Goal: Transaction & Acquisition: Purchase product/service

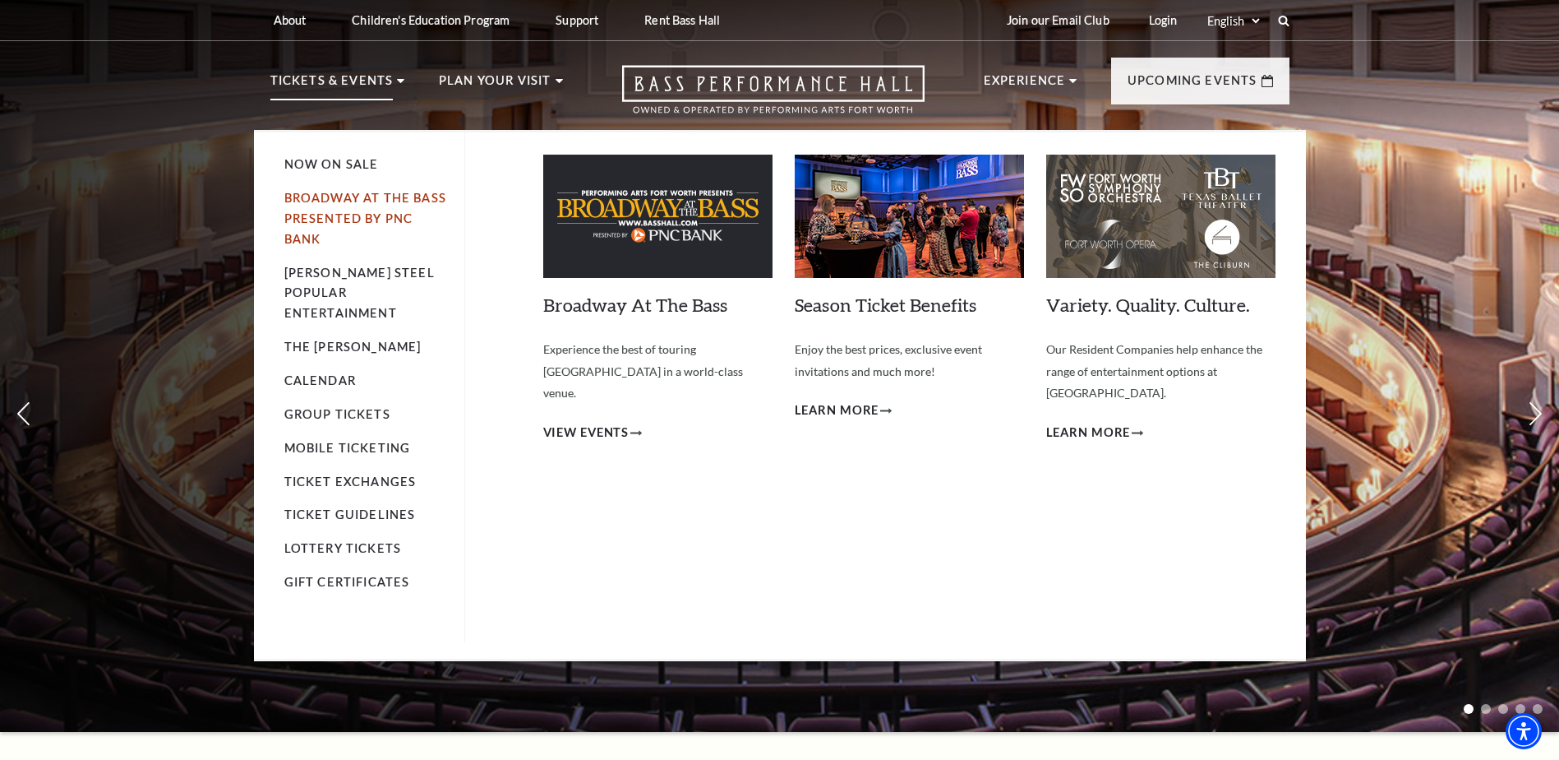
click at [334, 196] on link "Broadway At The Bass presented by PNC Bank" at bounding box center [365, 218] width 162 height 55
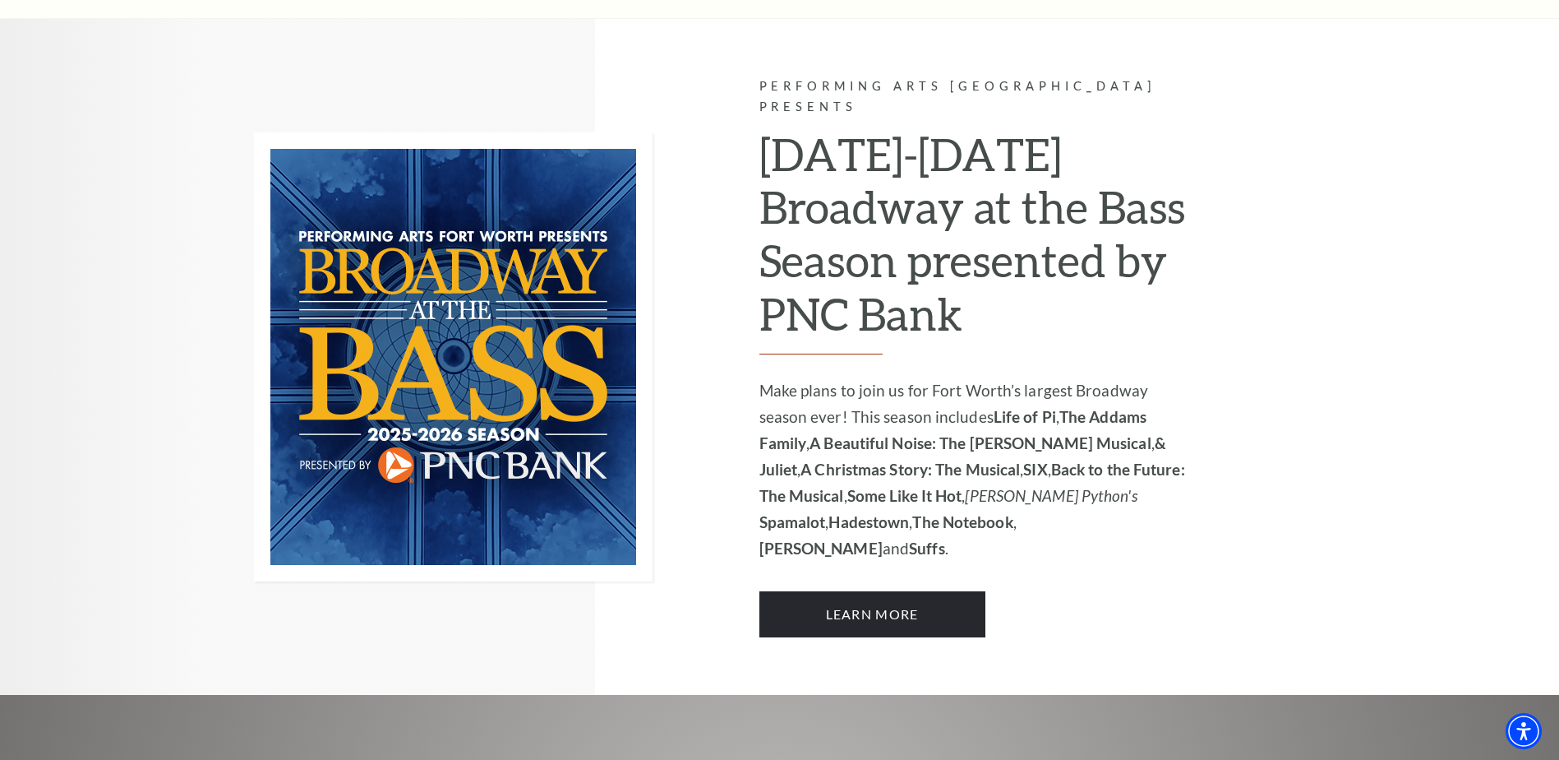
scroll to position [1060, 0]
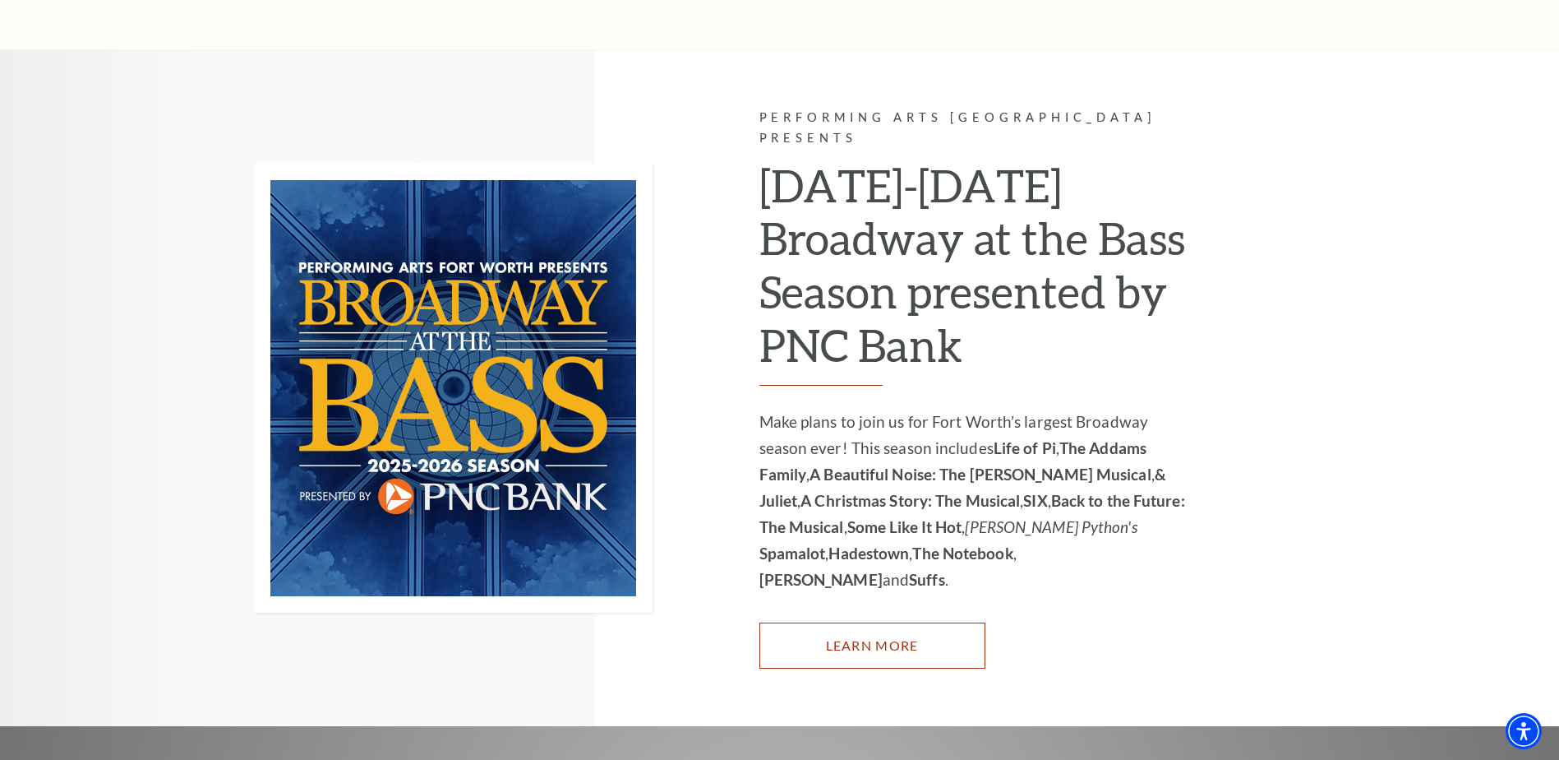
click at [838, 622] on link "Learn More" at bounding box center [873, 645] width 226 height 46
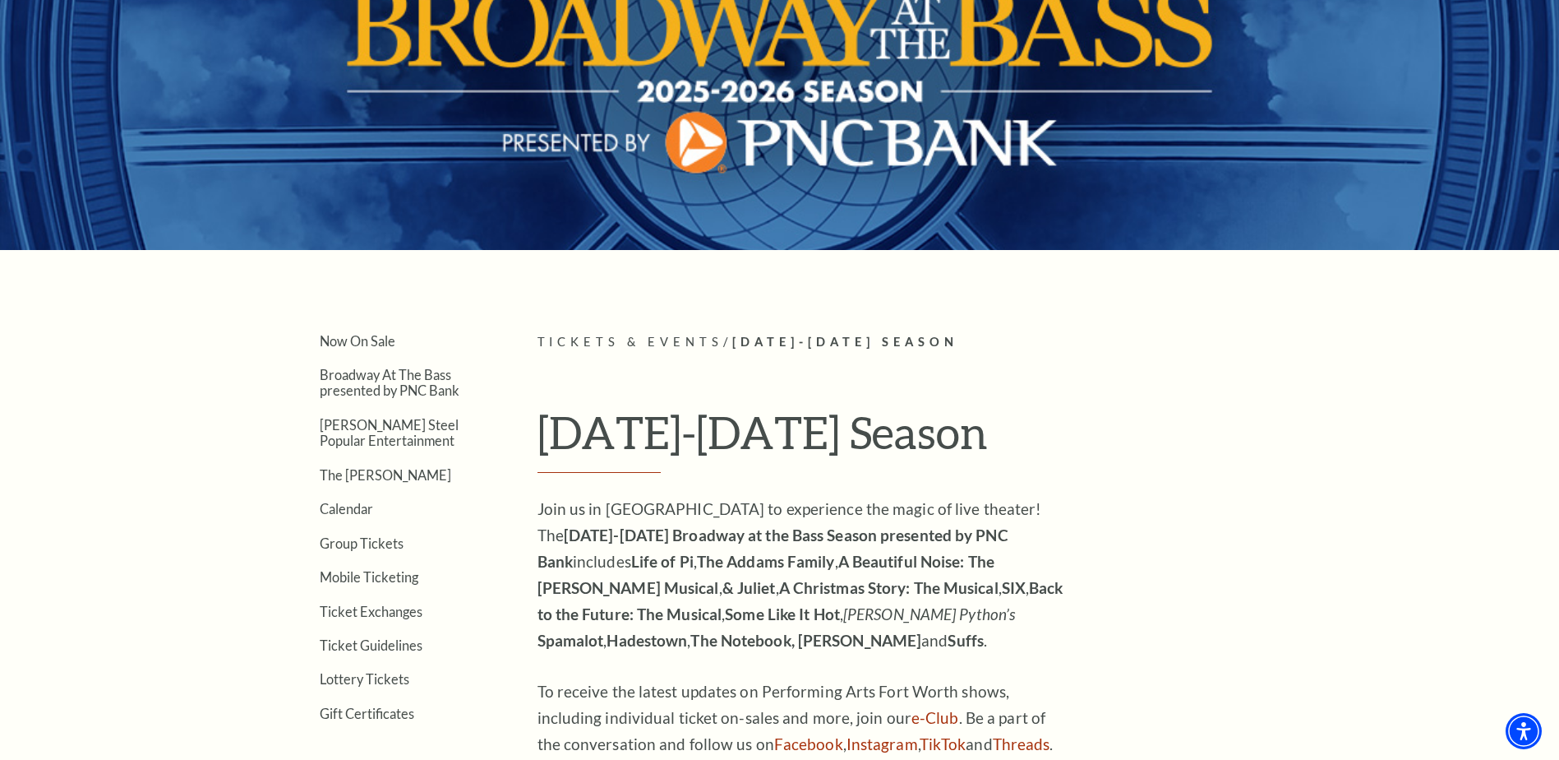
scroll to position [414, 0]
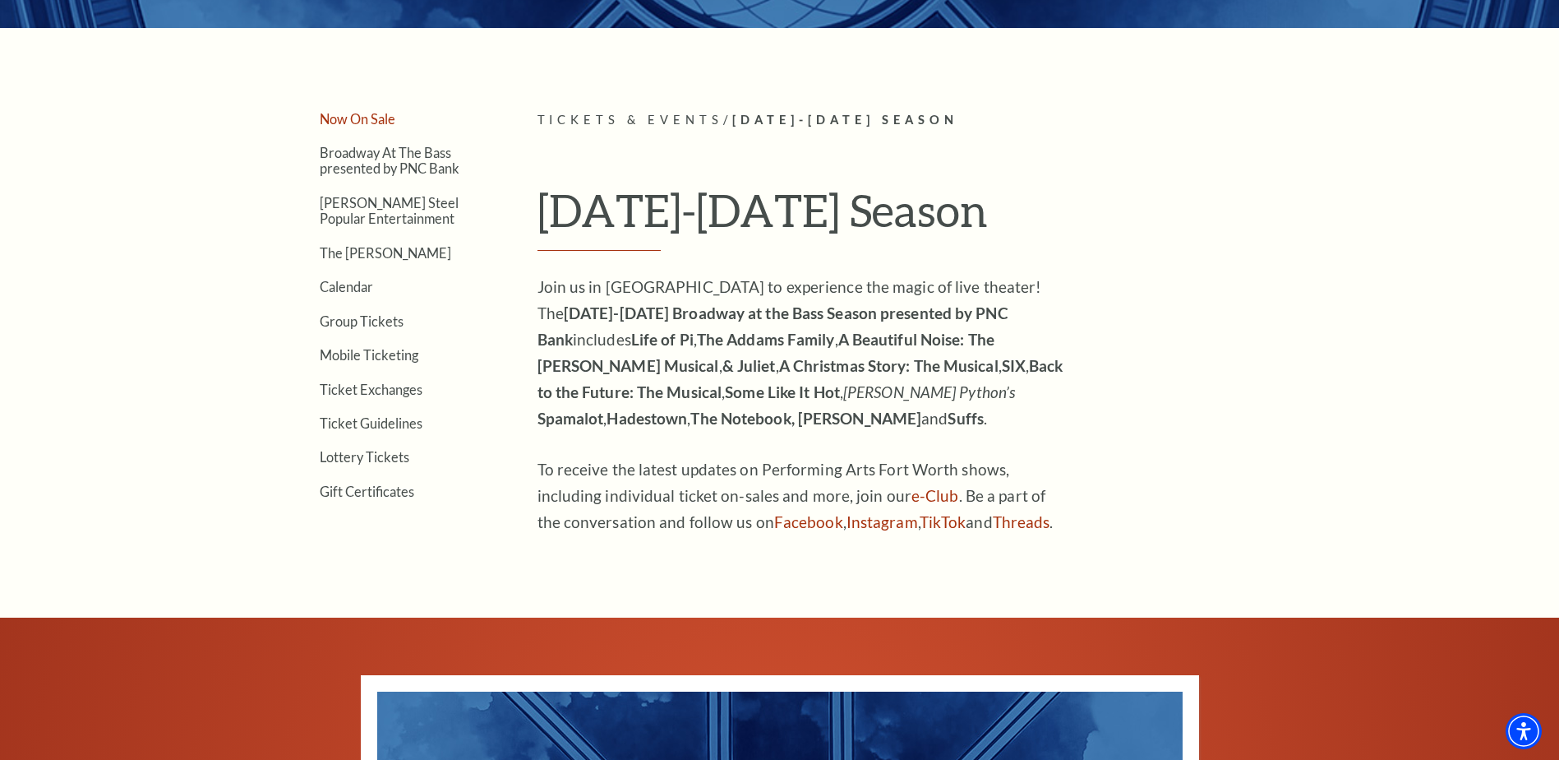
click at [370, 117] on link "Now On Sale" at bounding box center [358, 119] width 76 height 16
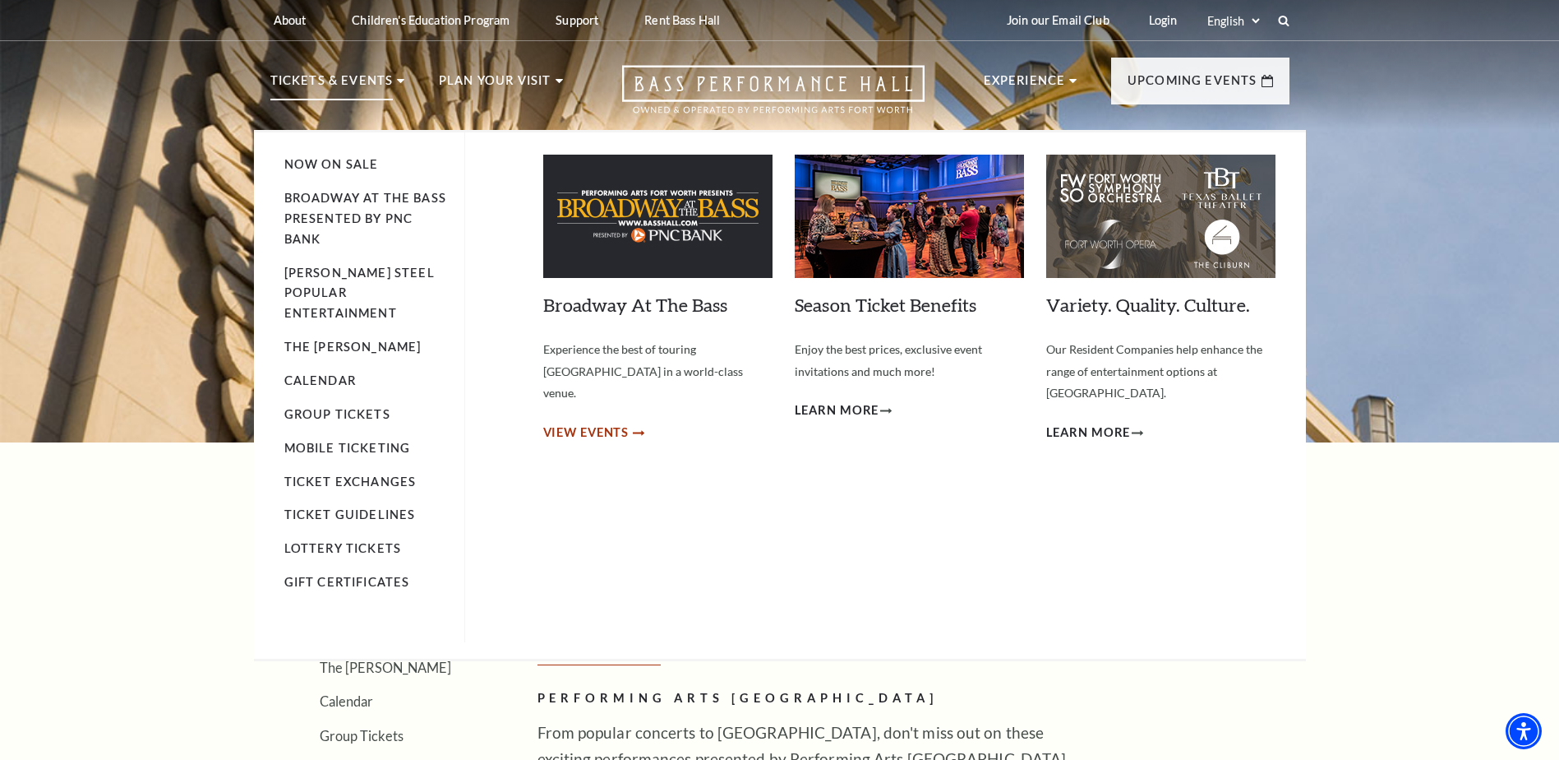
click at [603, 422] on span "View Events" at bounding box center [586, 432] width 86 height 21
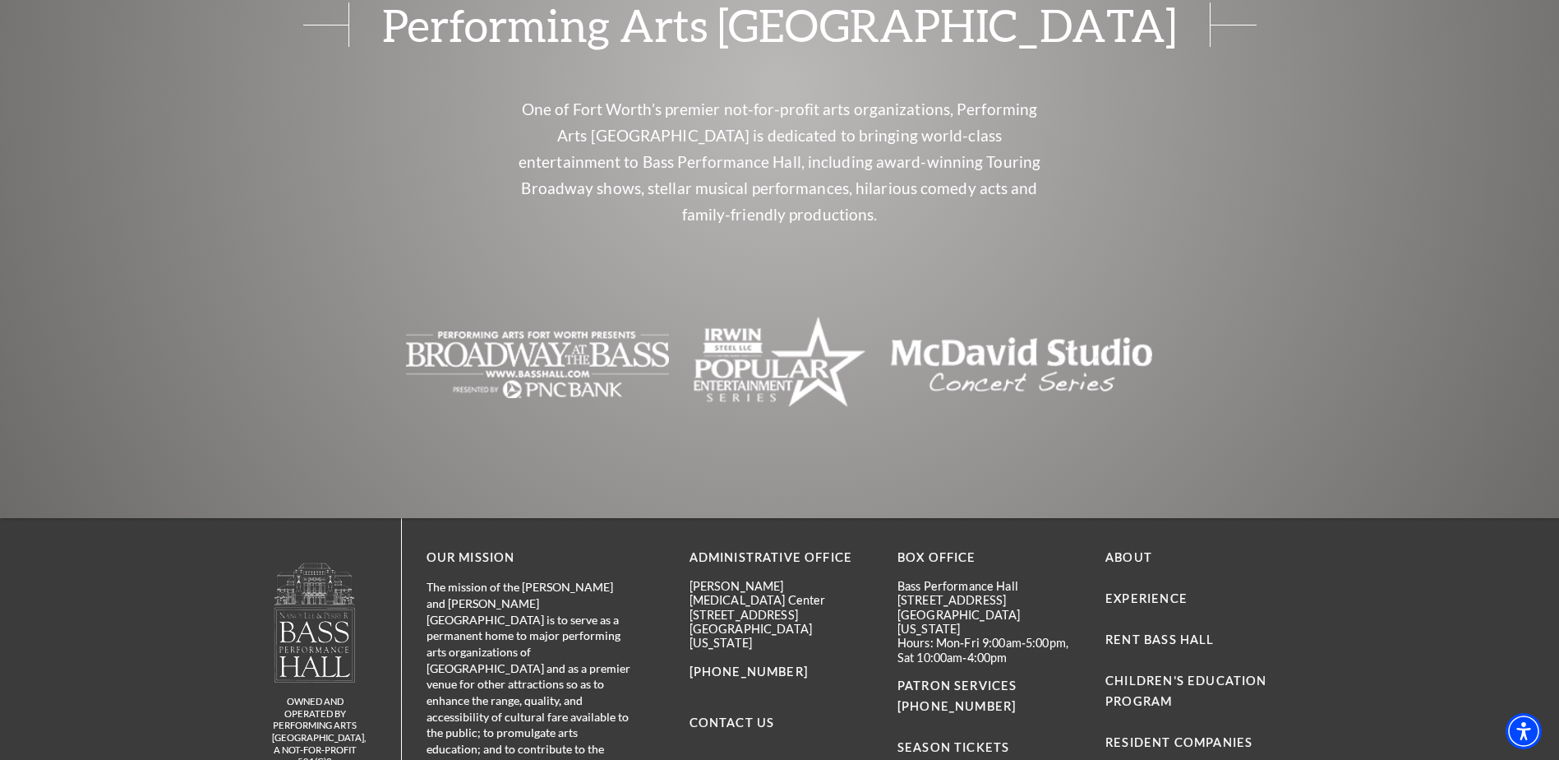
scroll to position [1886, 0]
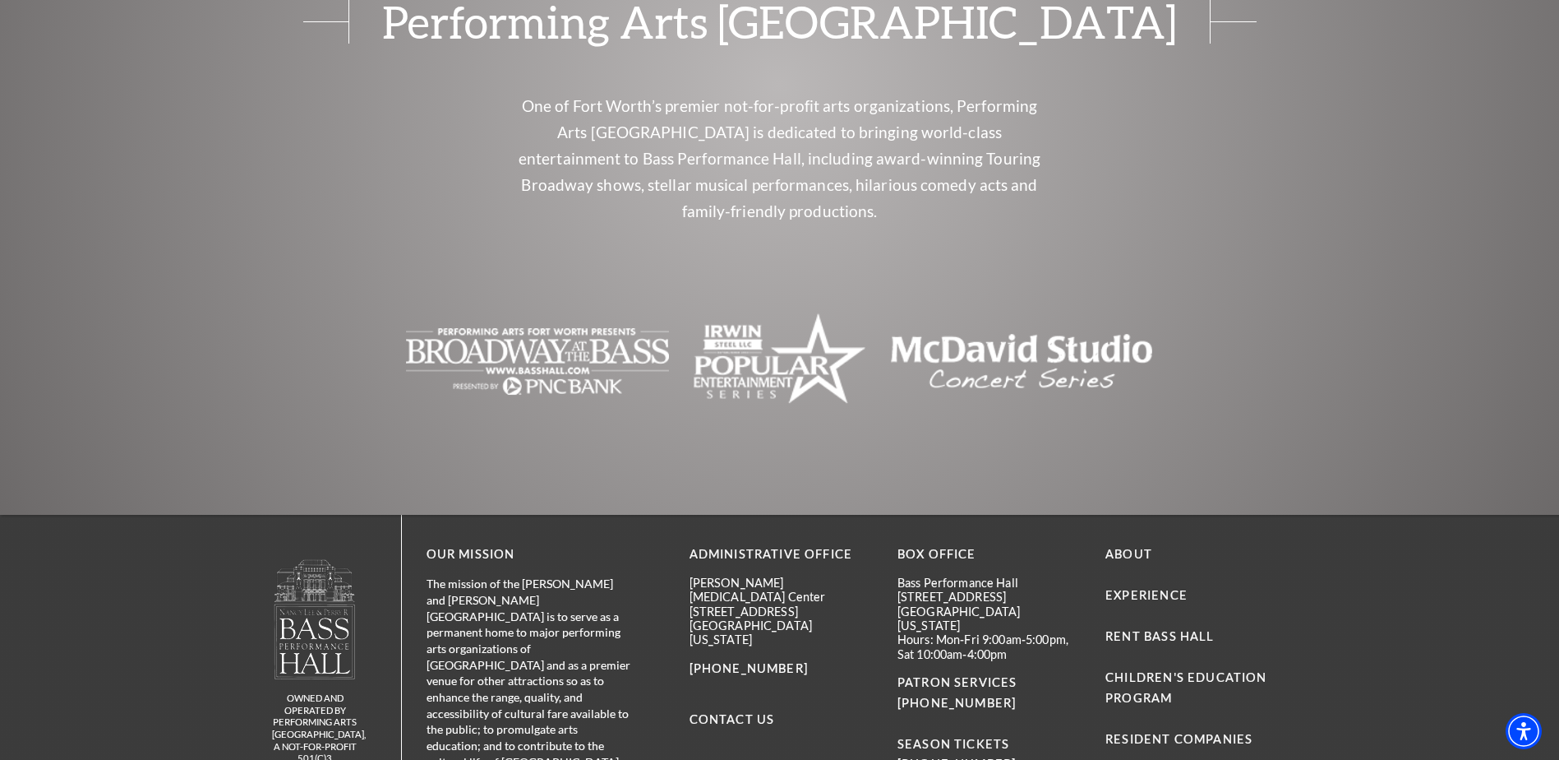
click at [528, 312] on img "The image is blank or empty. - open in a new tab" at bounding box center [537, 361] width 263 height 99
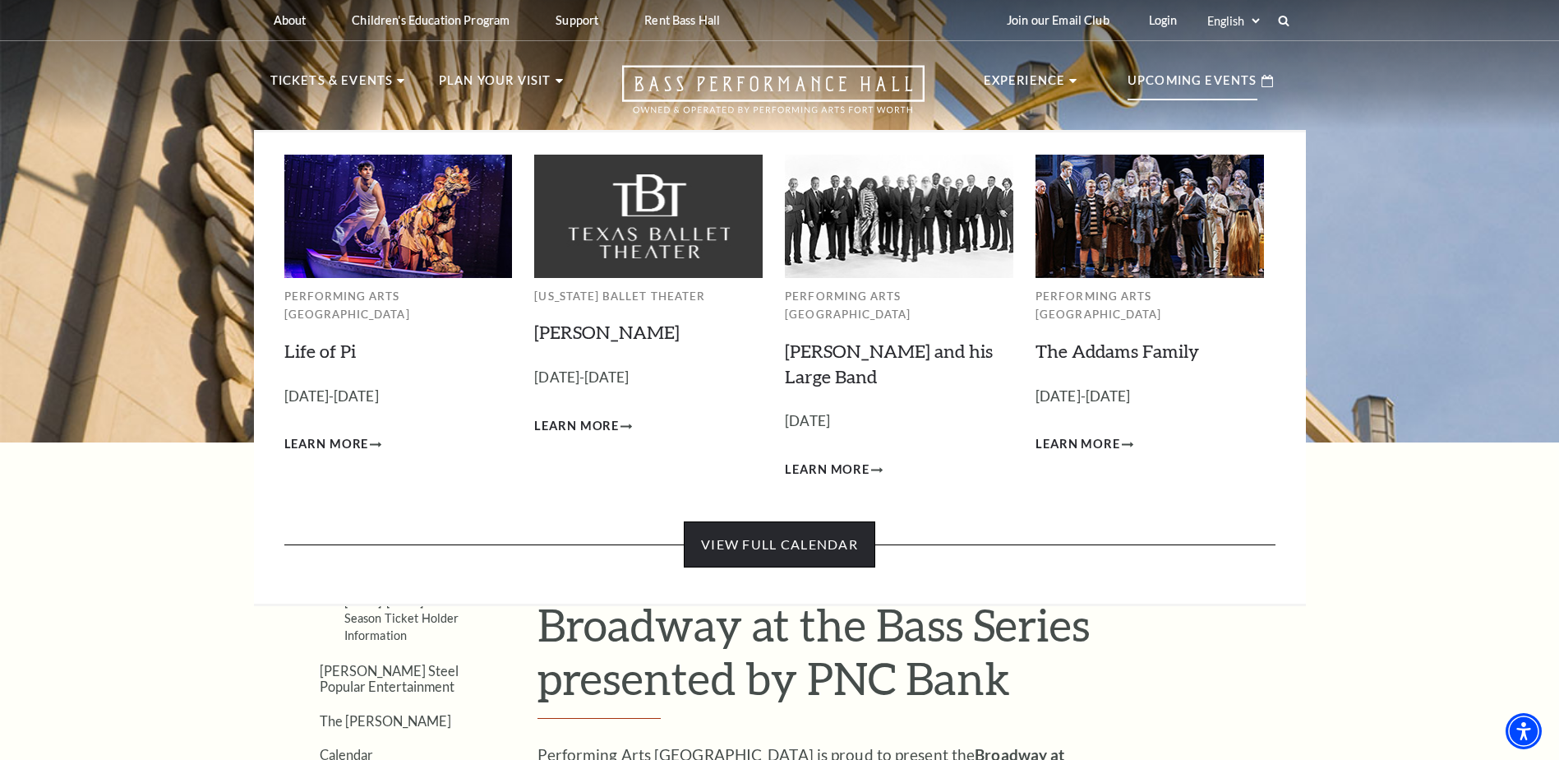
click at [789, 522] on link "View Full Calendar" at bounding box center [780, 544] width 192 height 46
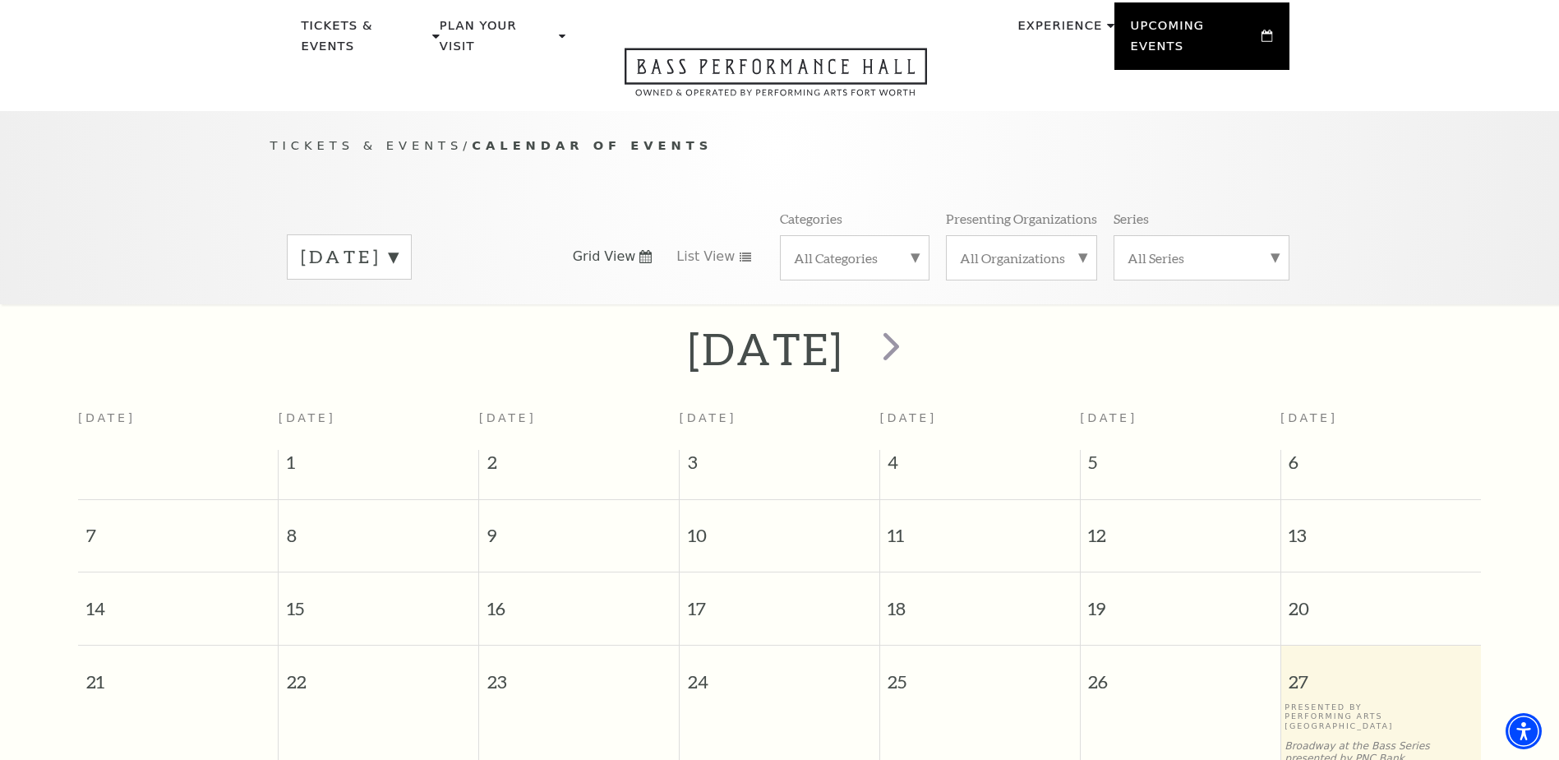
scroll to position [53, 0]
click at [915, 333] on span "next" at bounding box center [891, 347] width 47 height 47
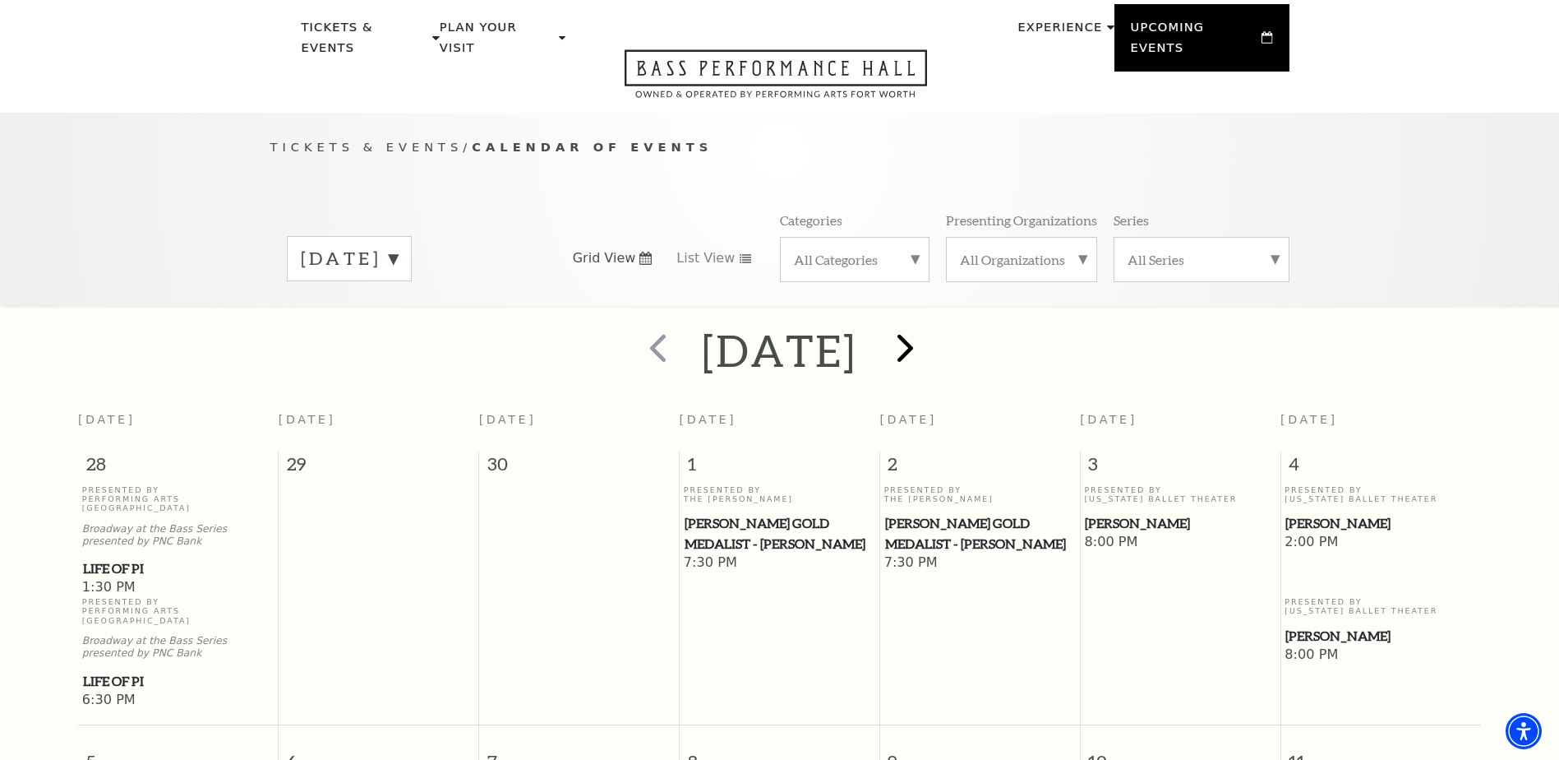
scroll to position [145, 0]
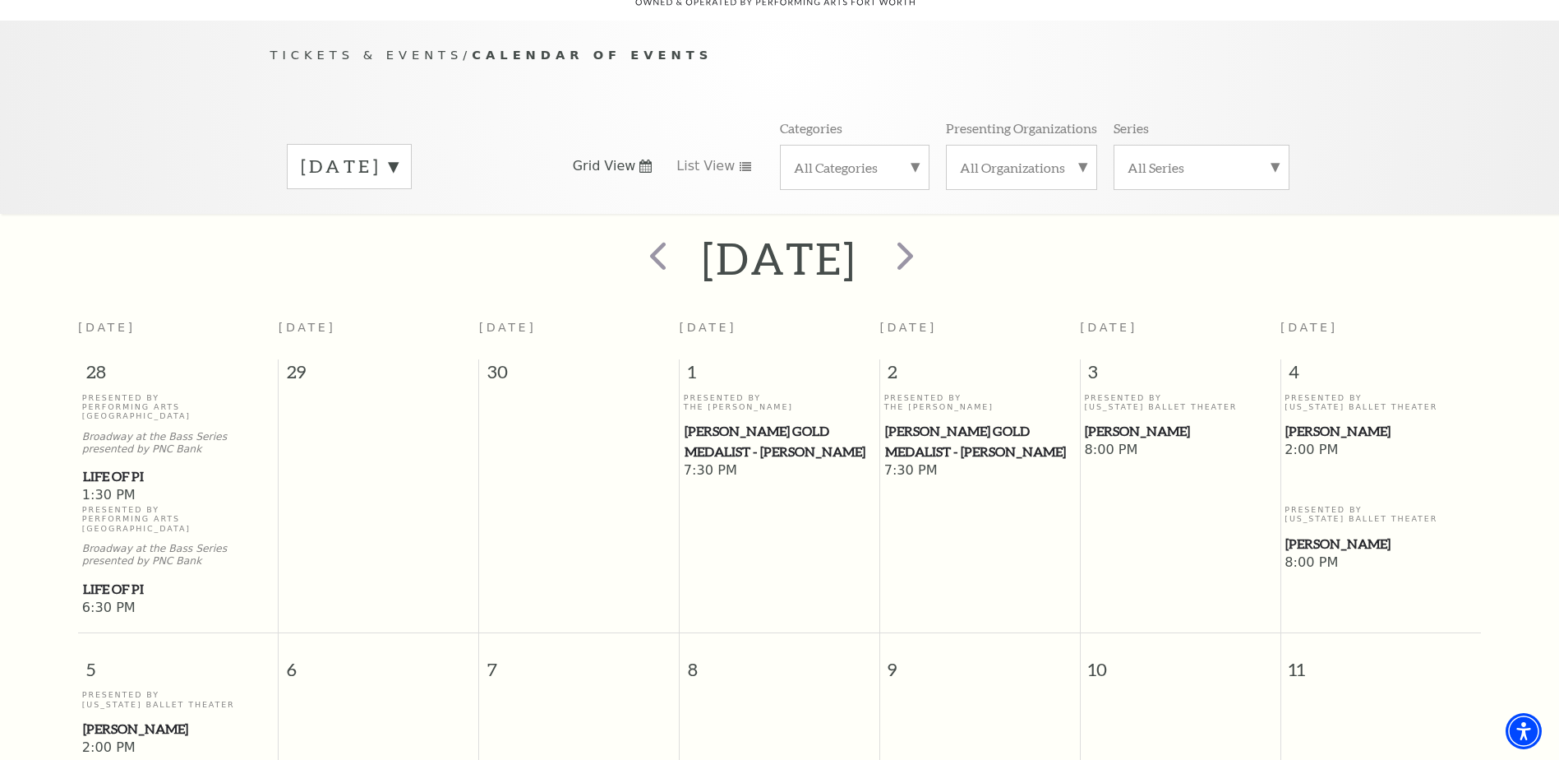
click at [398, 154] on label "October 2025" at bounding box center [349, 166] width 97 height 25
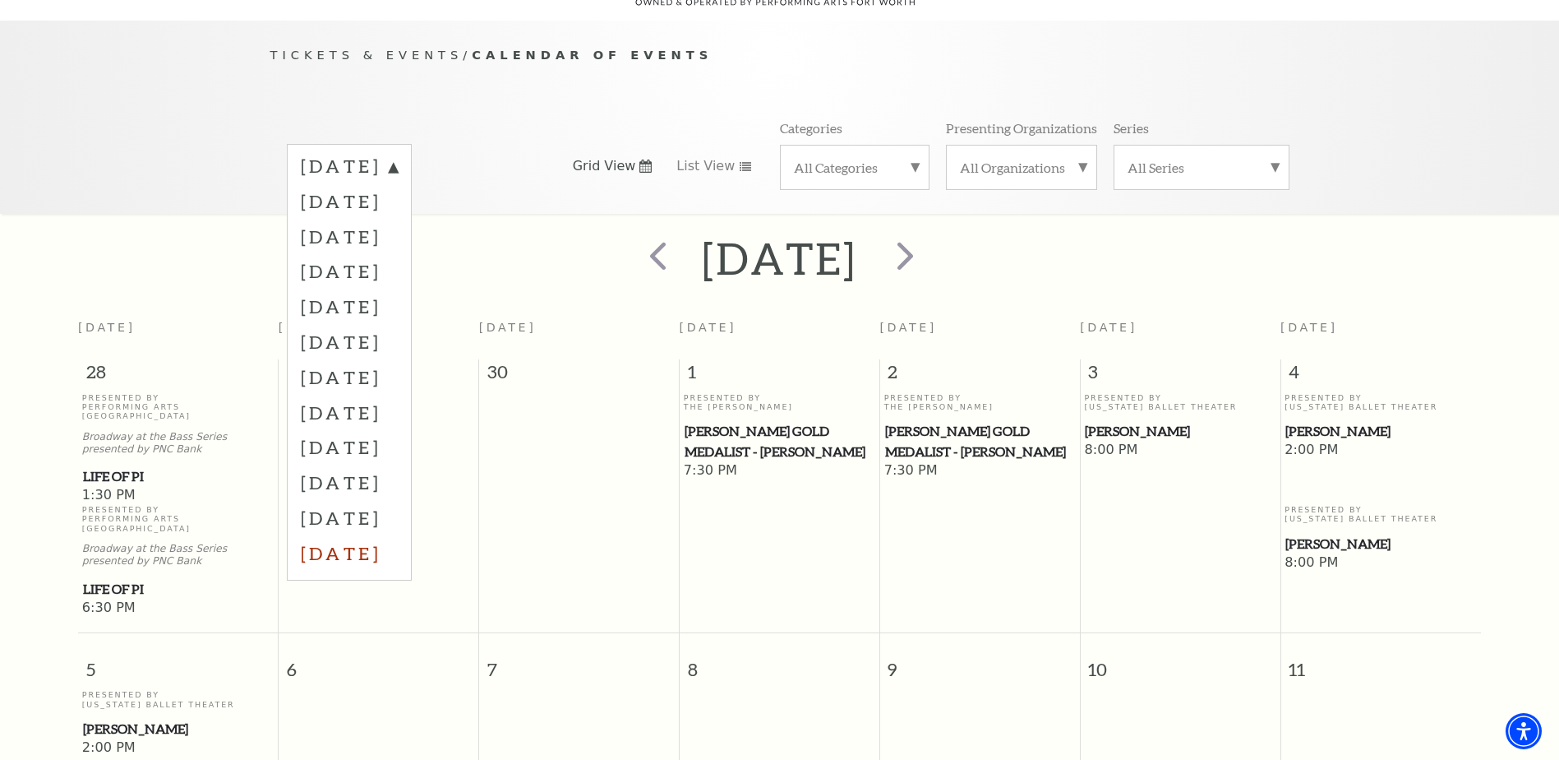
click at [398, 535] on label "August 2026" at bounding box center [349, 552] width 97 height 35
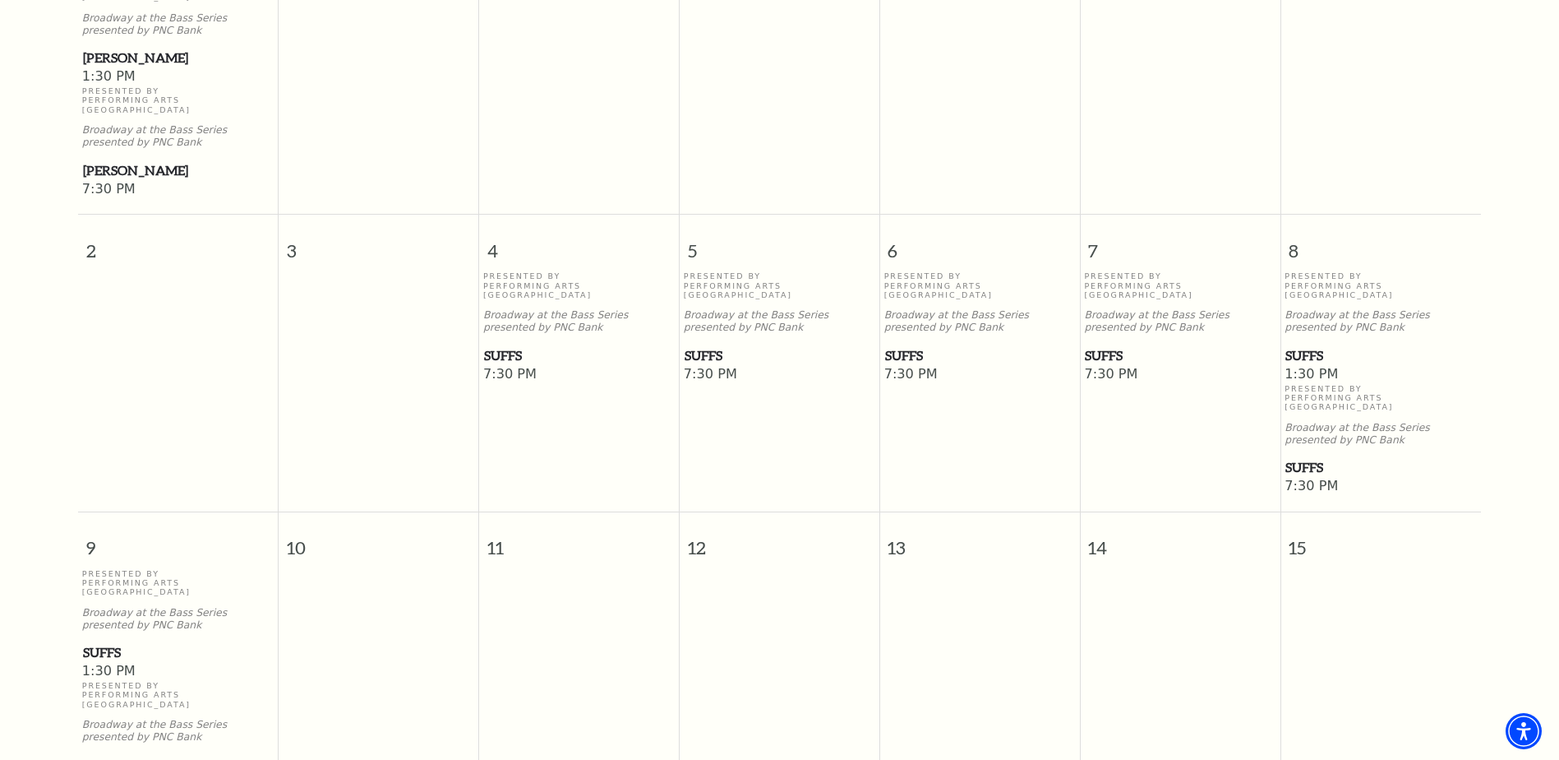
scroll to position [555, 0]
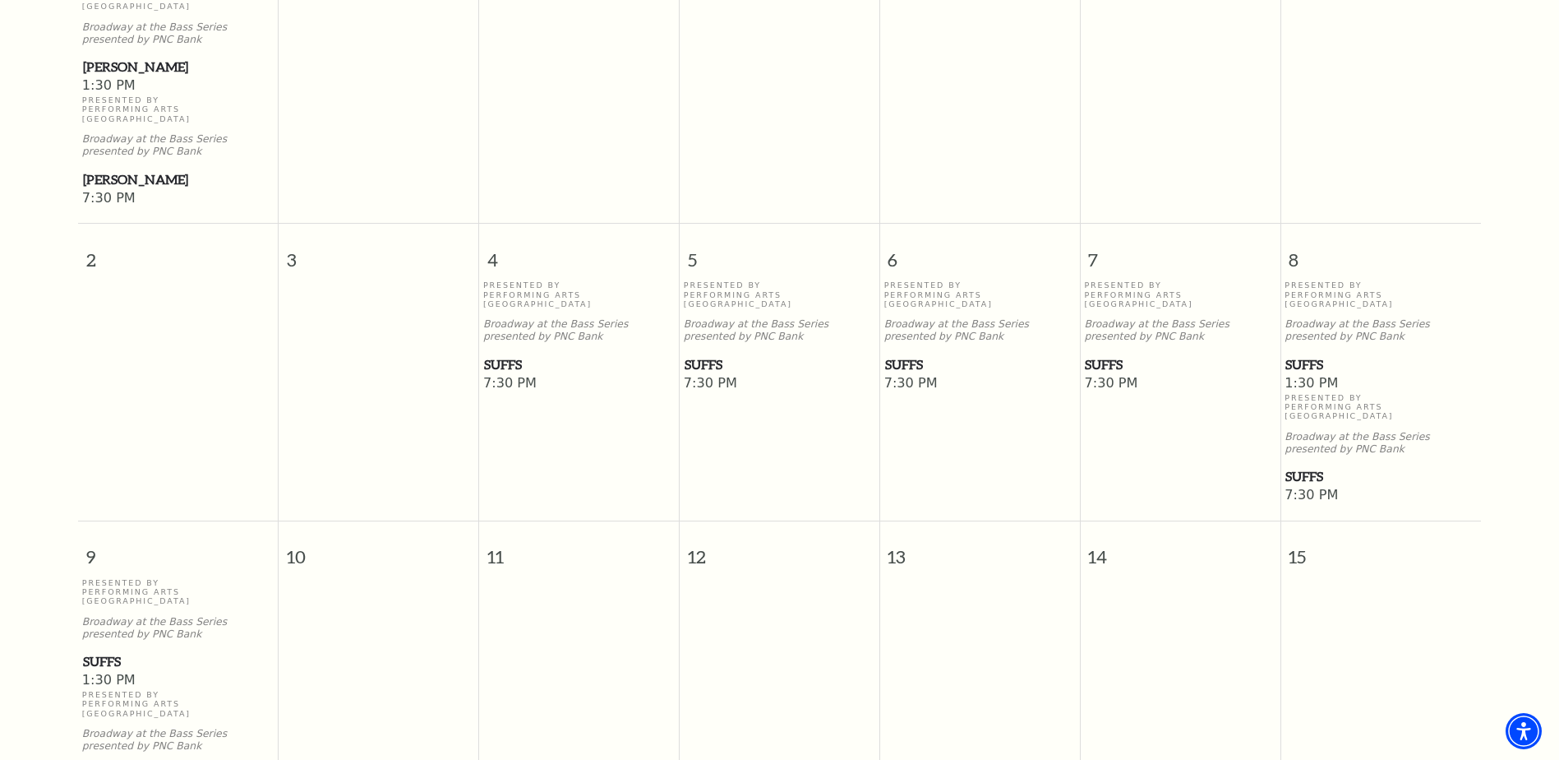
click at [912, 375] on span "7:30 PM" at bounding box center [980, 384] width 192 height 18
click at [903, 354] on span "Suffs" at bounding box center [980, 364] width 190 height 21
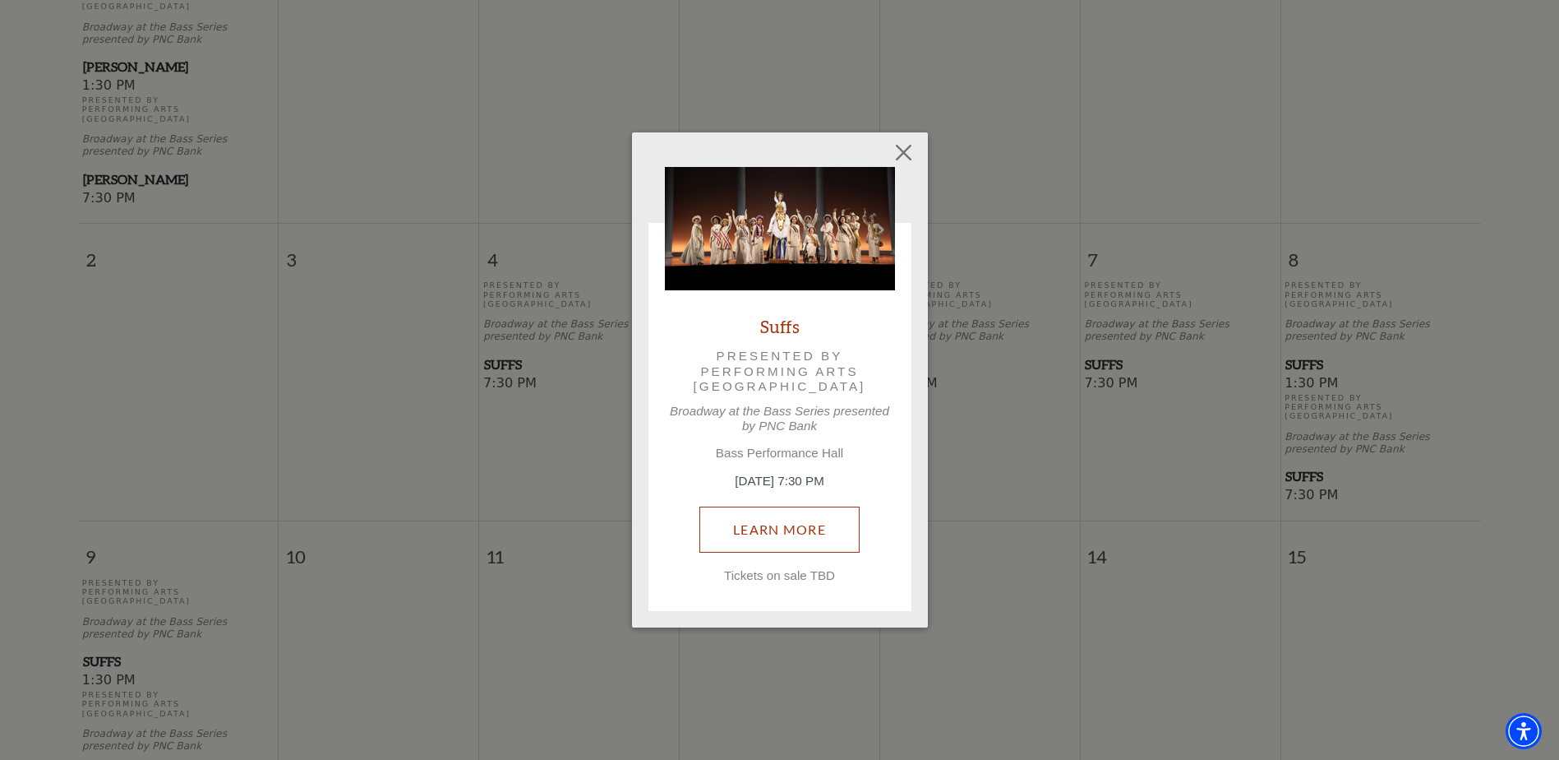
click at [777, 526] on link "Learn More" at bounding box center [780, 529] width 160 height 46
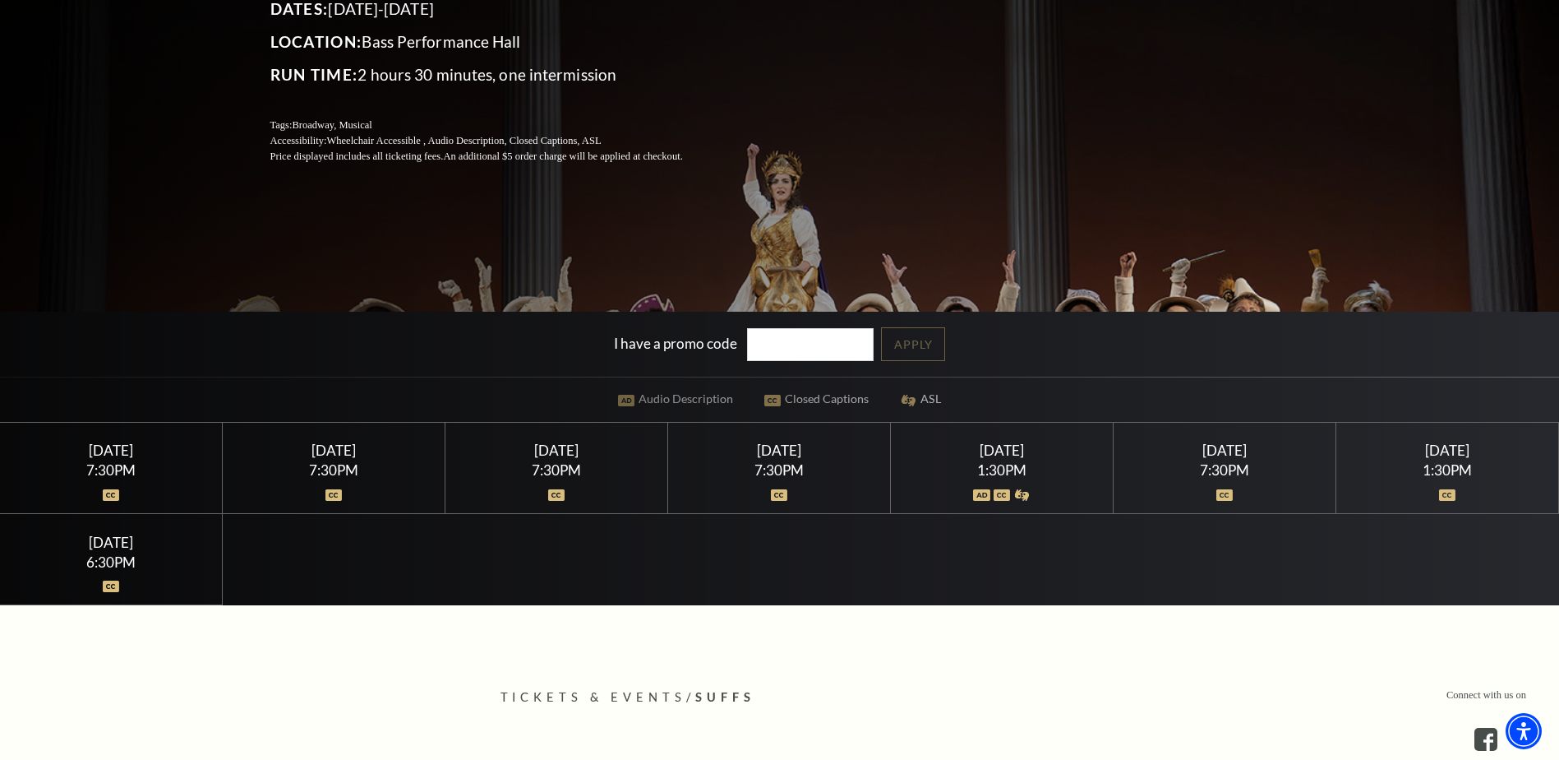
scroll to position [297, 0]
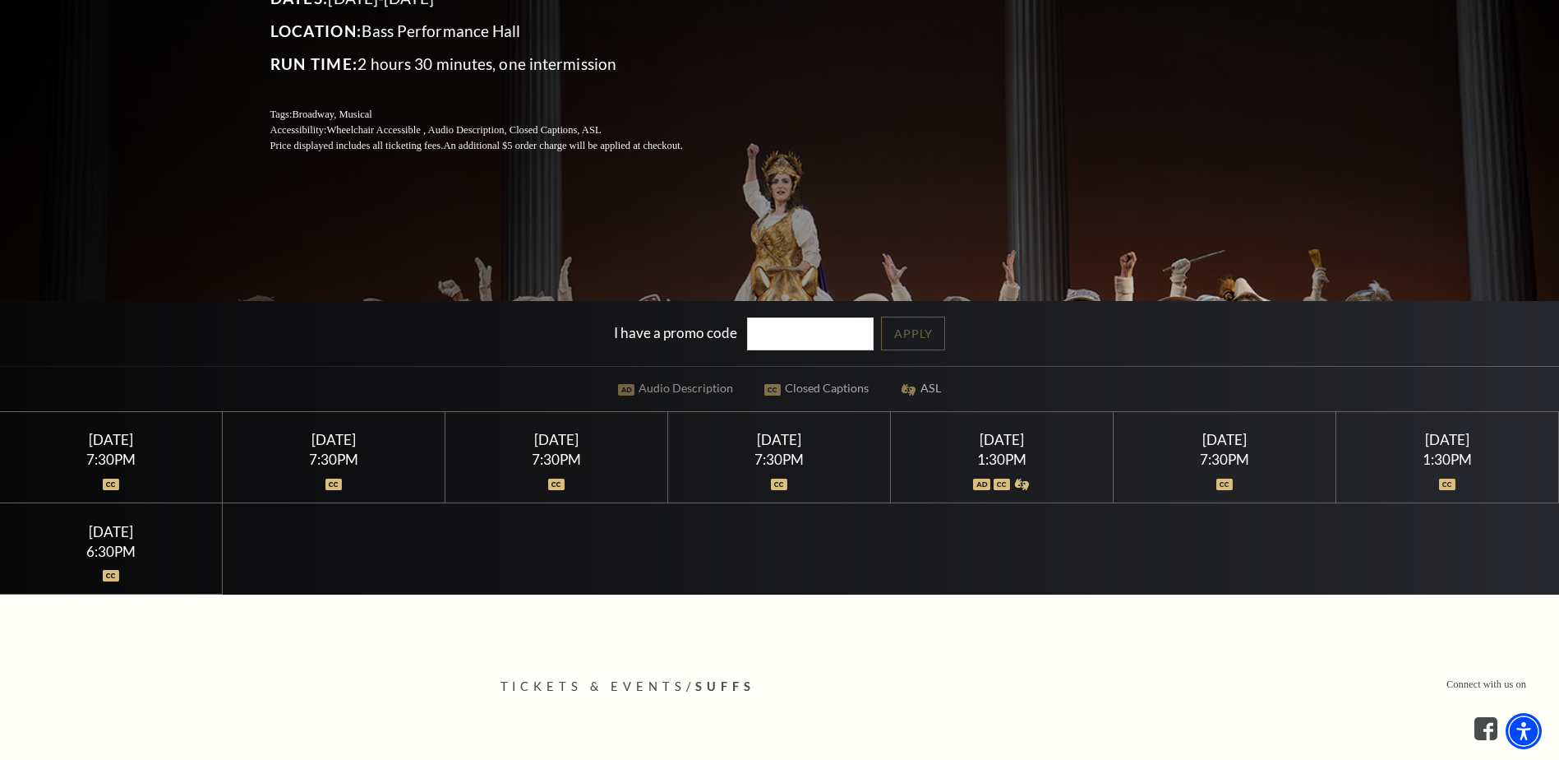
click at [1235, 459] on div "7:30PM" at bounding box center [1225, 459] width 183 height 14
click at [1228, 439] on div "Saturday August 8" at bounding box center [1225, 439] width 183 height 17
click at [1226, 483] on img at bounding box center [1225, 484] width 17 height 12
click at [1019, 445] on div "Saturday August 8" at bounding box center [1002, 439] width 183 height 17
click at [1007, 483] on img at bounding box center [1002, 484] width 17 height 12
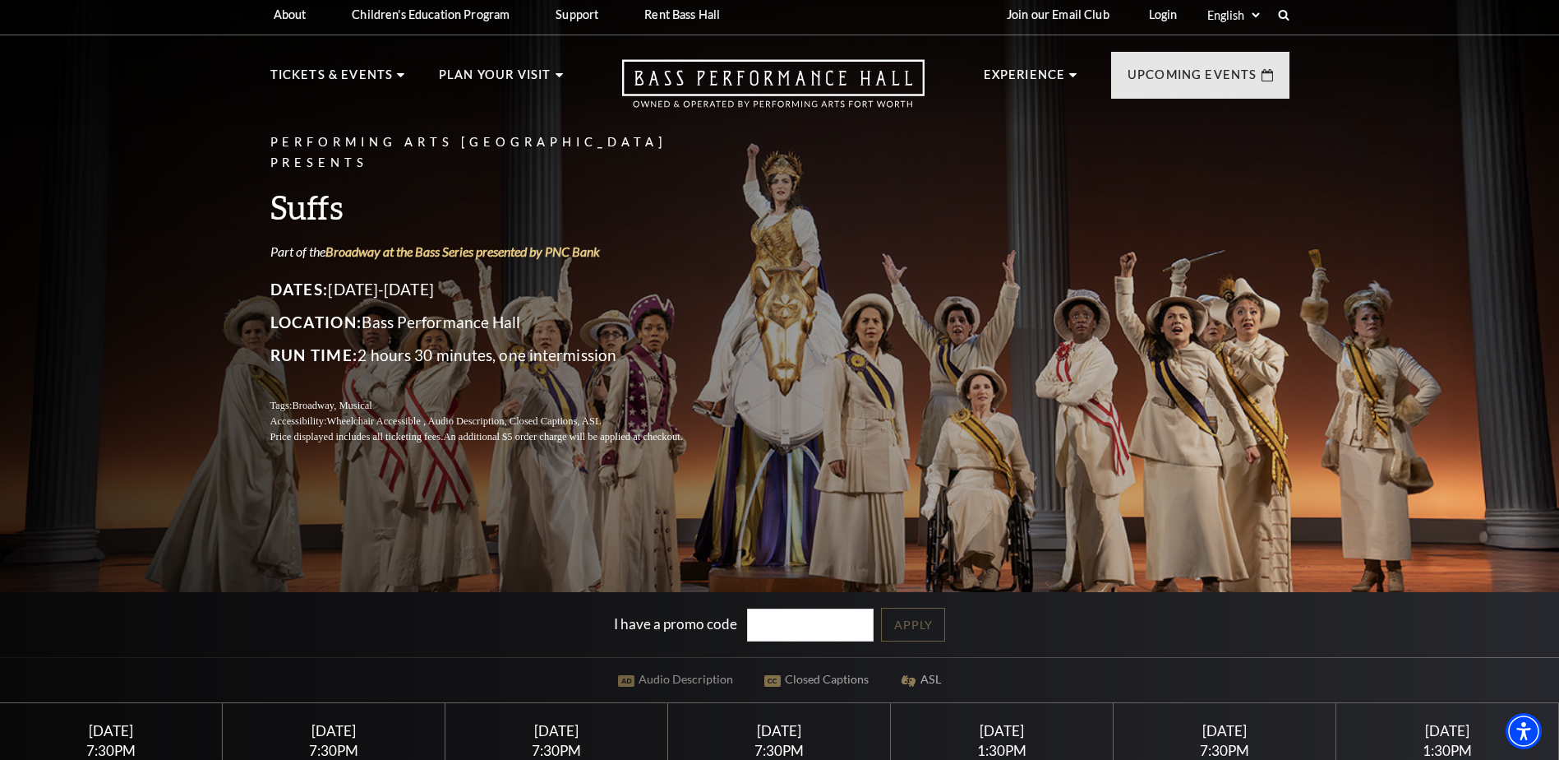
scroll to position [0, 0]
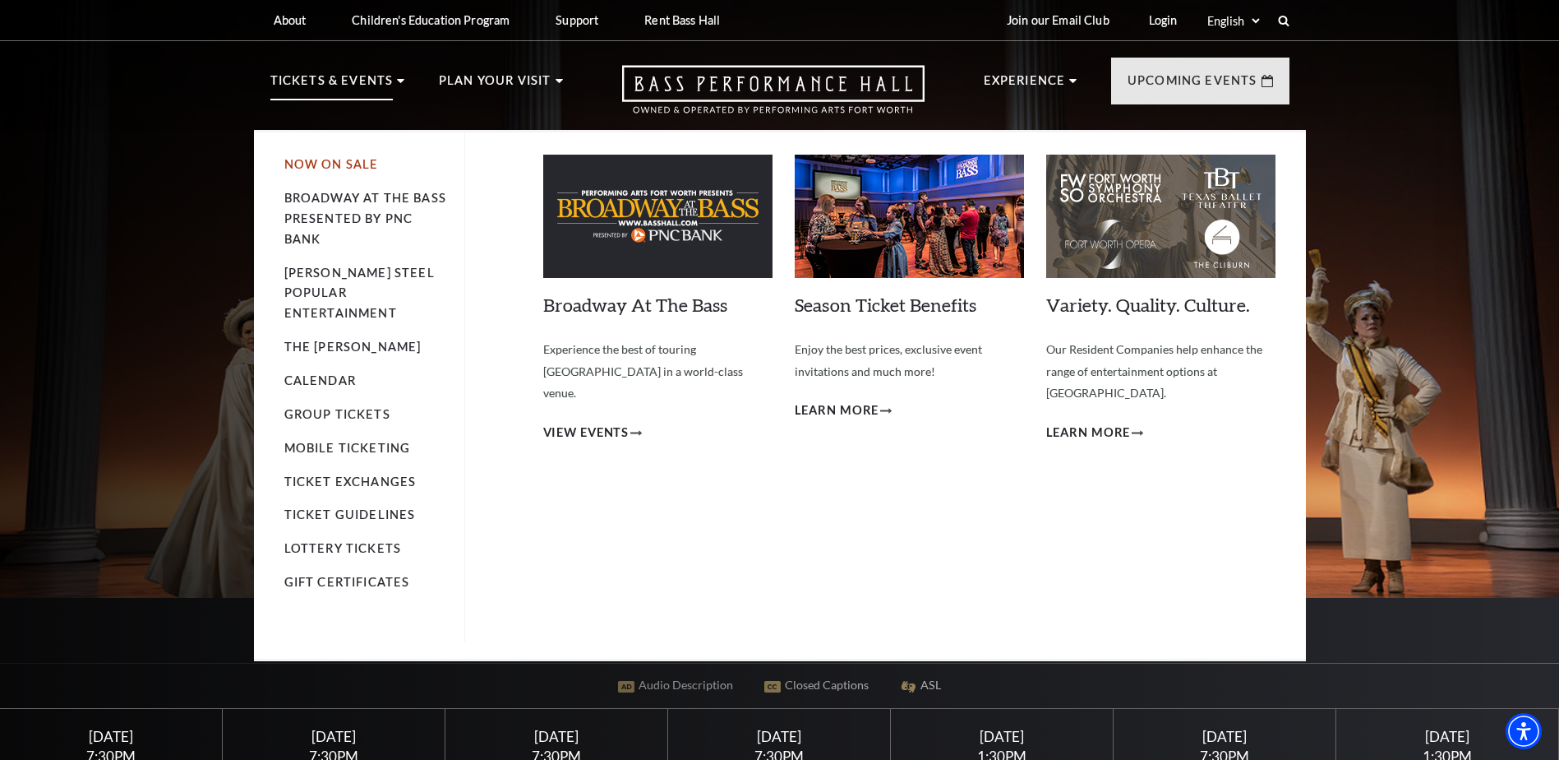
click at [324, 162] on link "Now On Sale" at bounding box center [331, 164] width 95 height 14
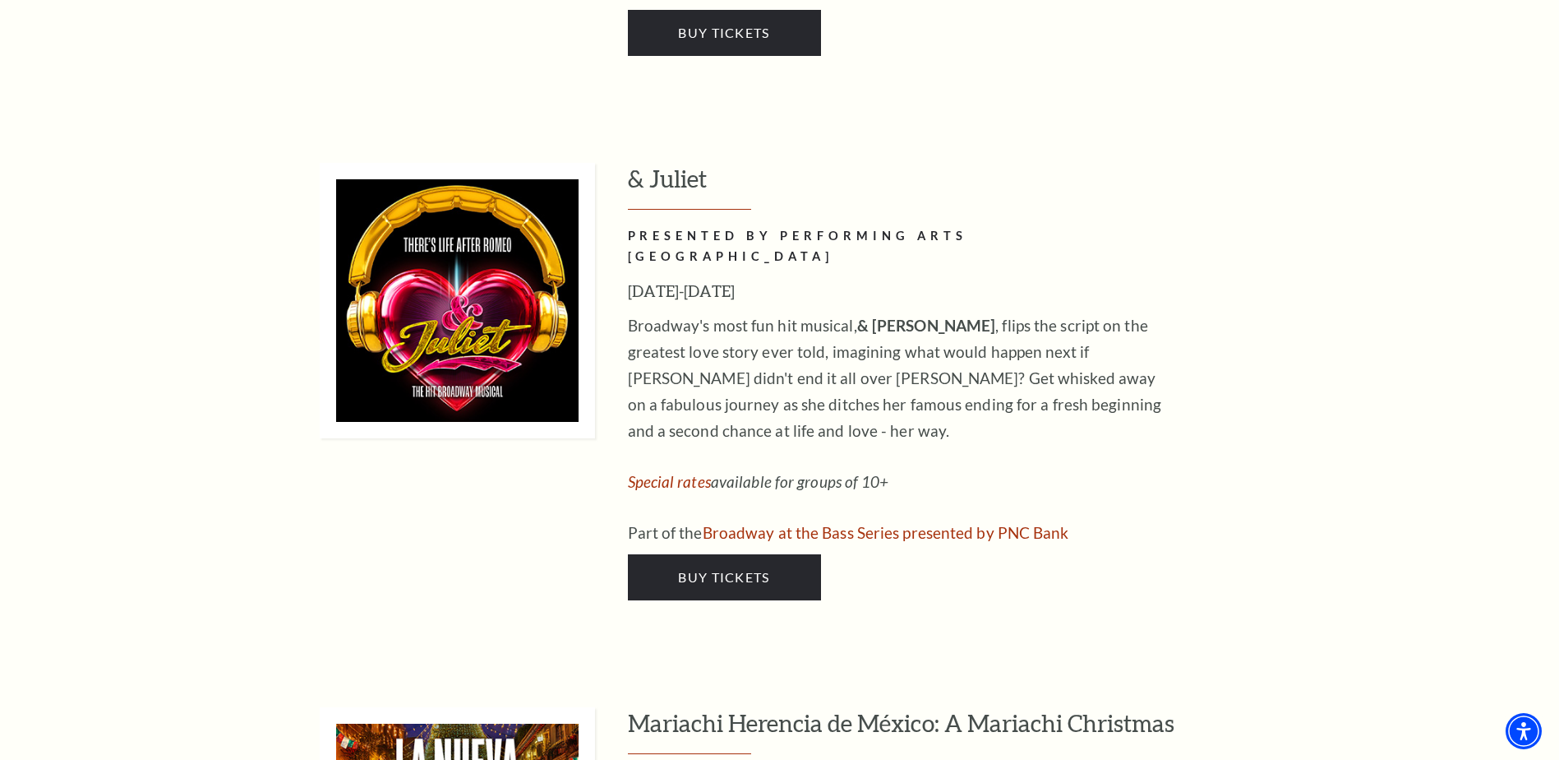
scroll to position [5235, 0]
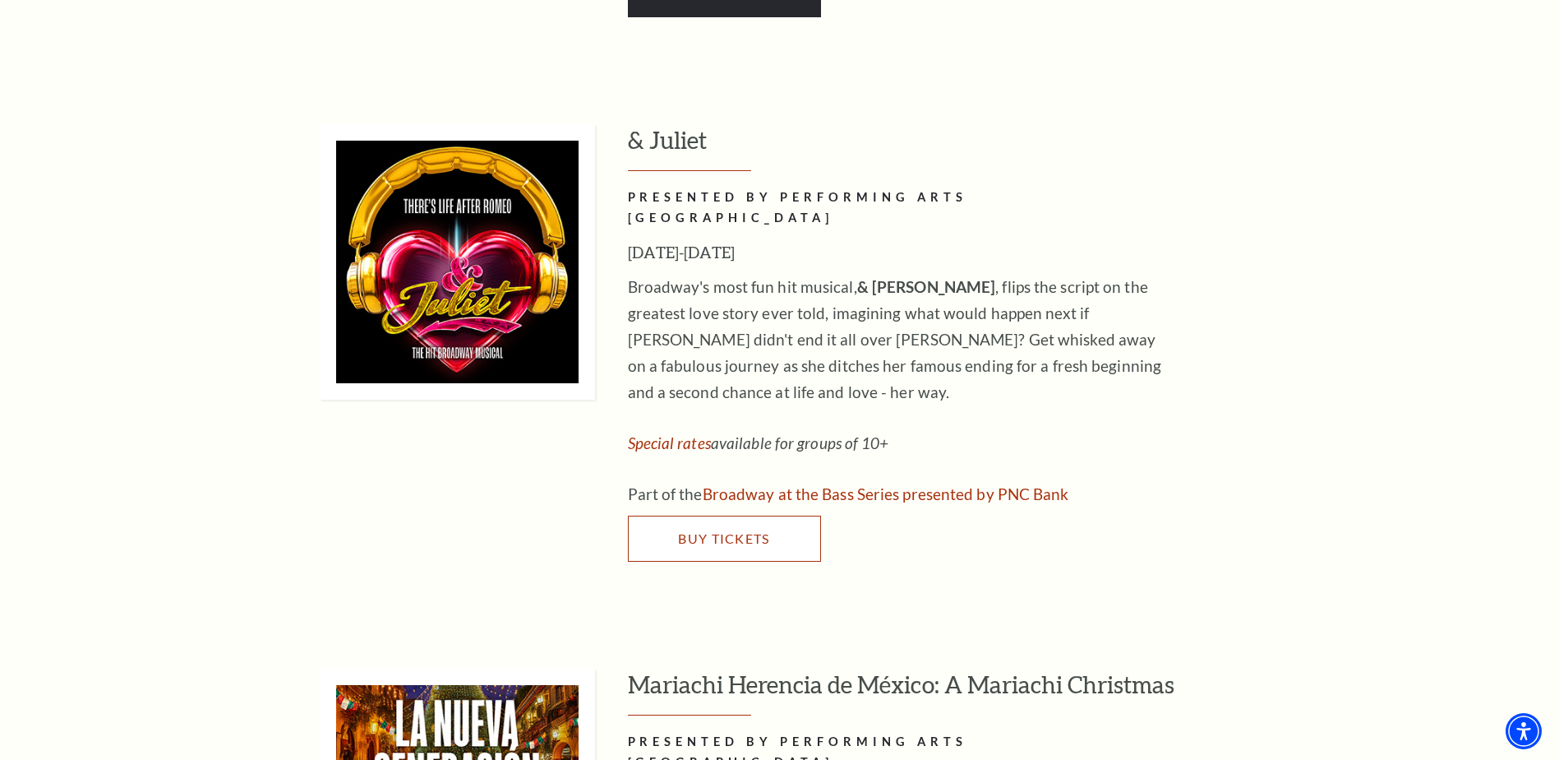
click at [720, 530] on span "Buy Tickets" at bounding box center [723, 538] width 91 height 16
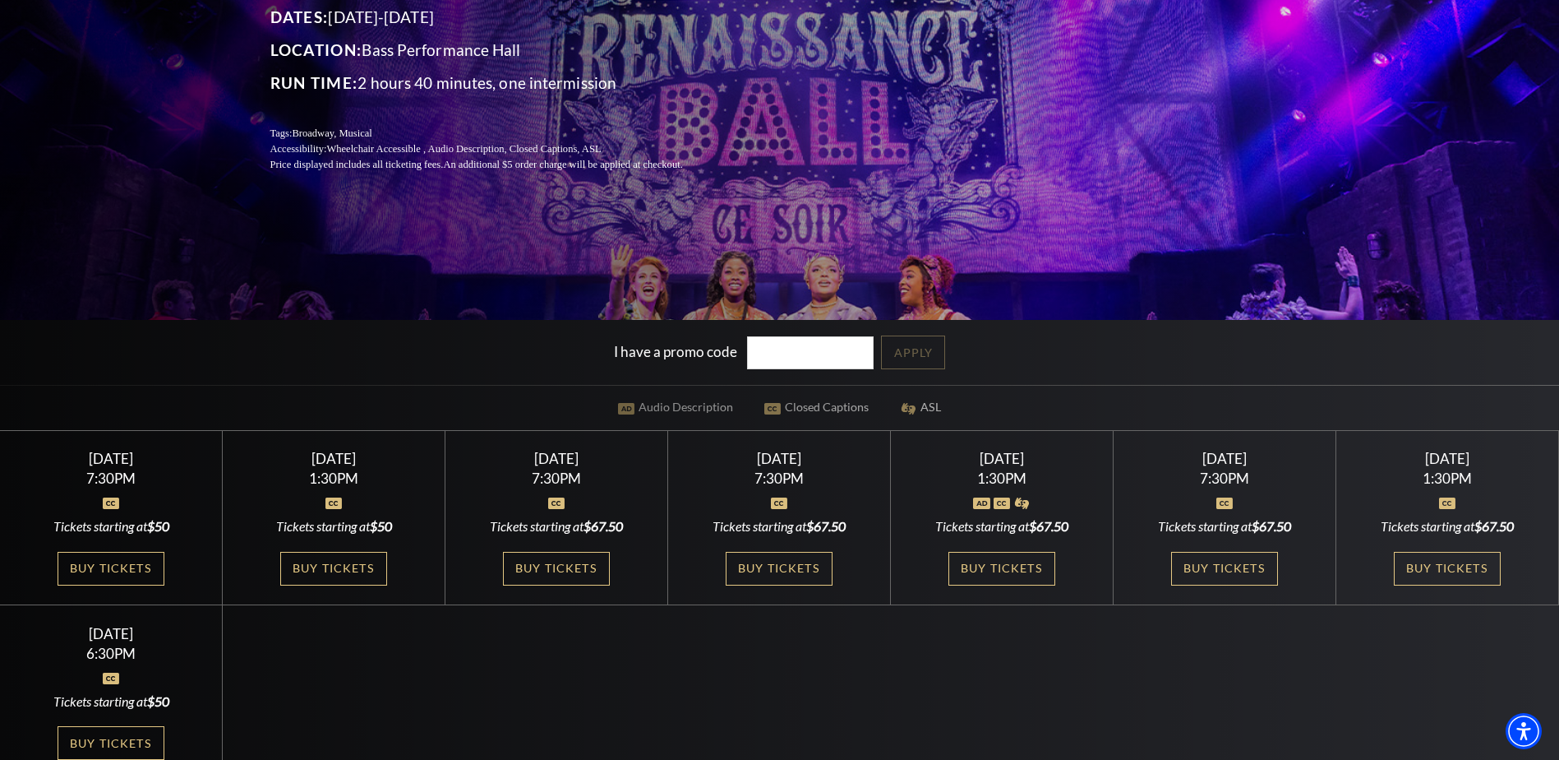
scroll to position [289, 0]
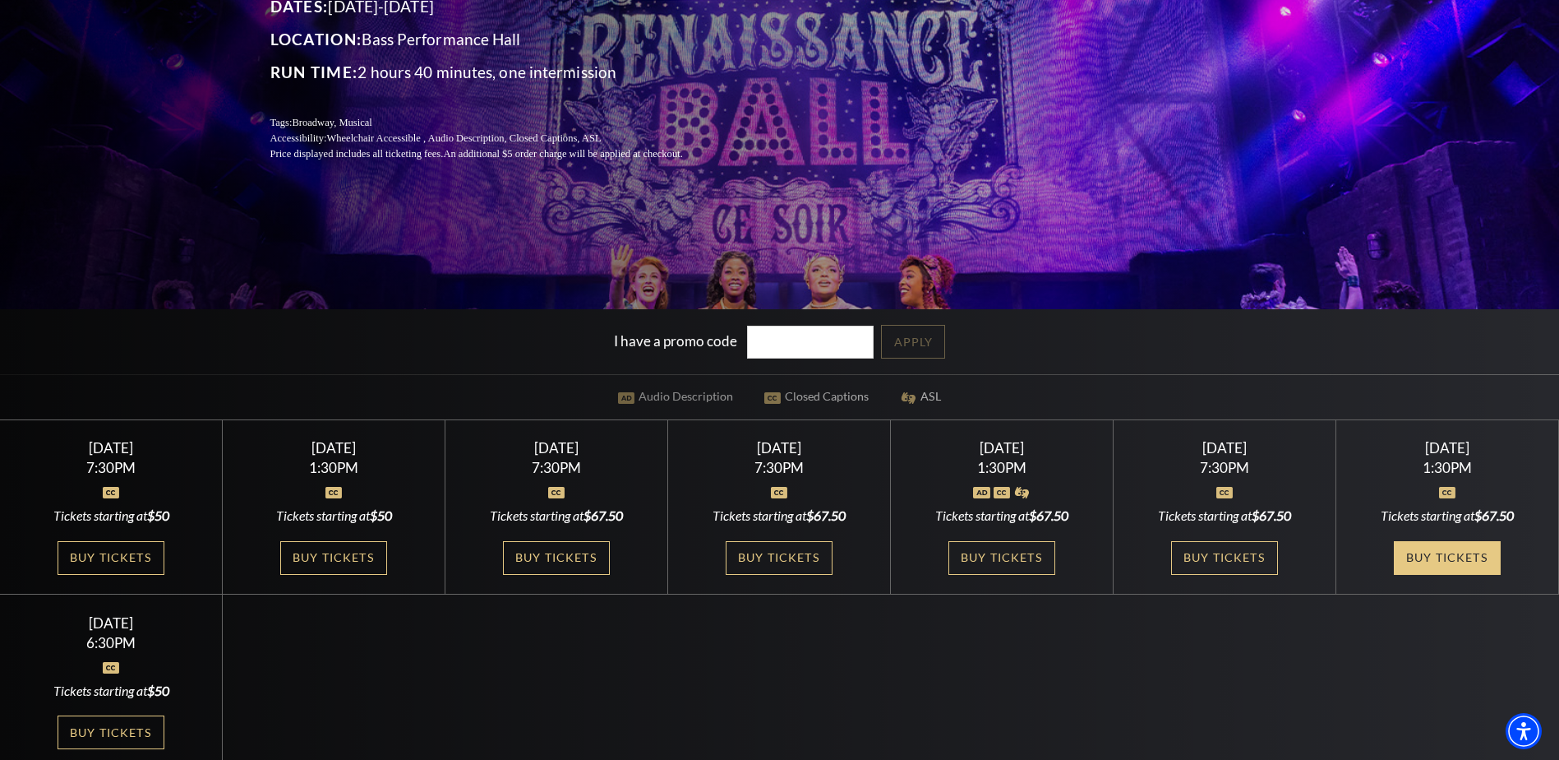
click at [1450, 556] on link "Buy Tickets" at bounding box center [1447, 558] width 107 height 34
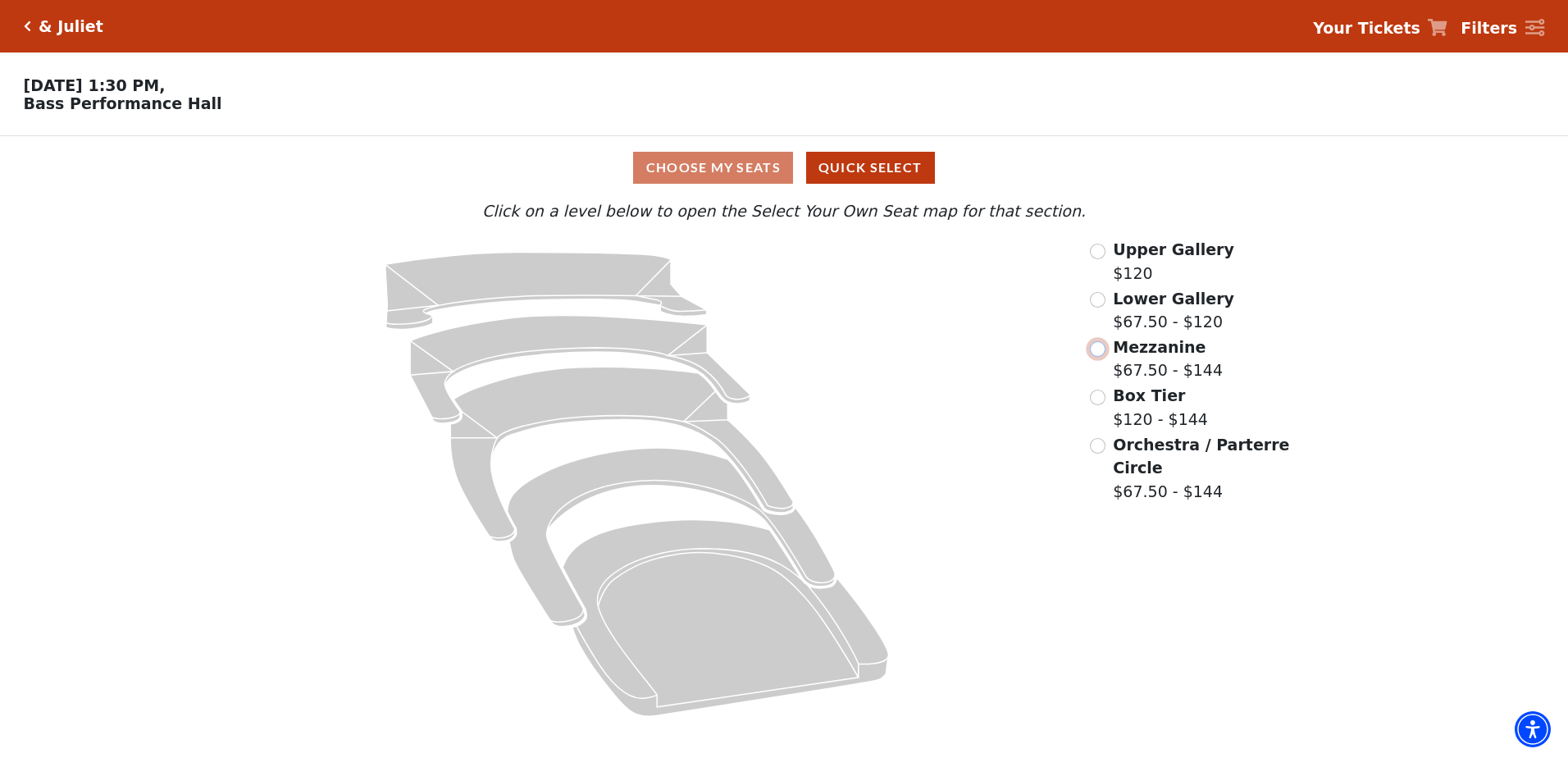
click at [1098, 353] on input "Mezzanine$67.50 - $144\a" at bounding box center [1097, 349] width 16 height 16
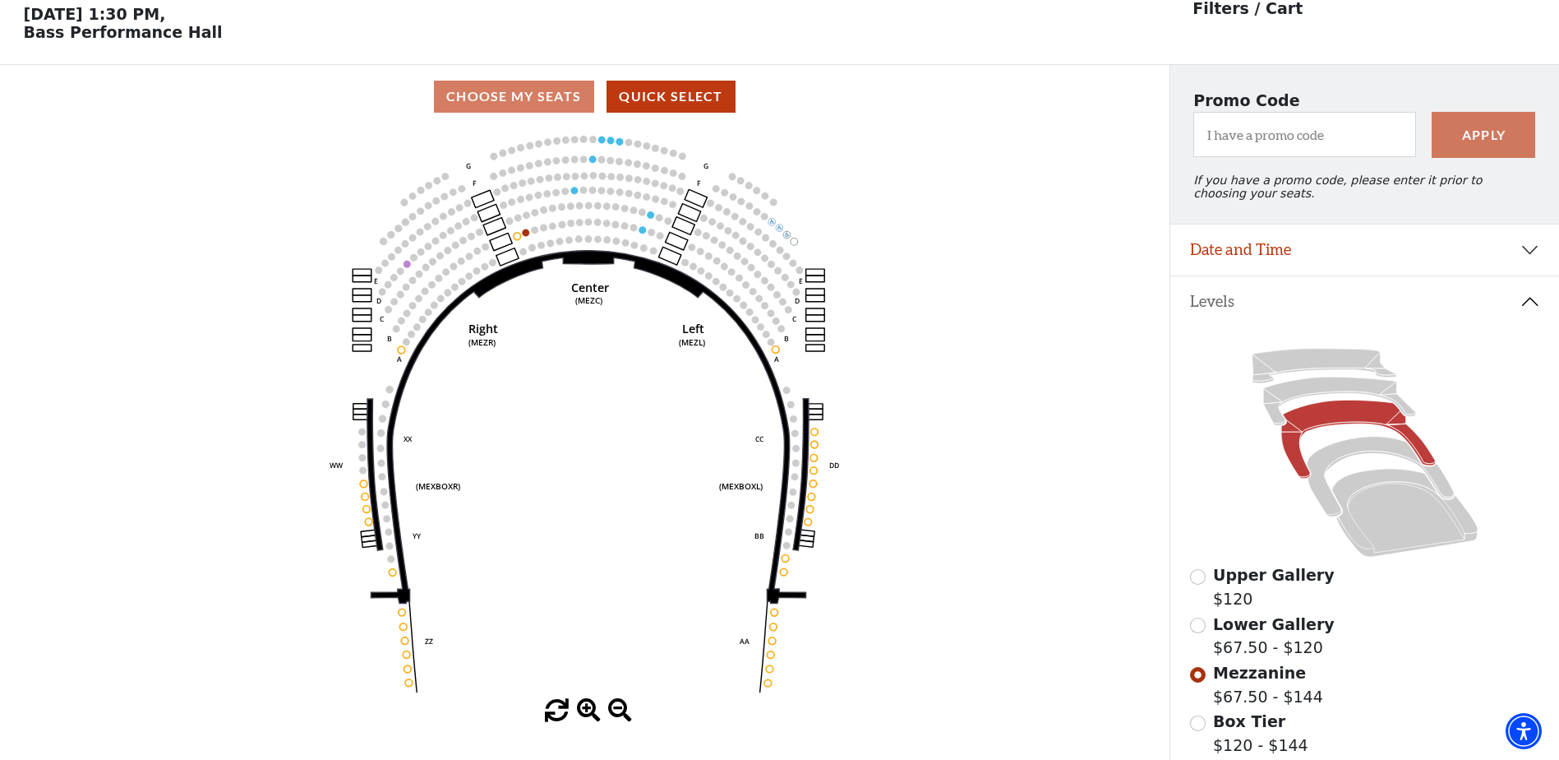
scroll to position [76, 0]
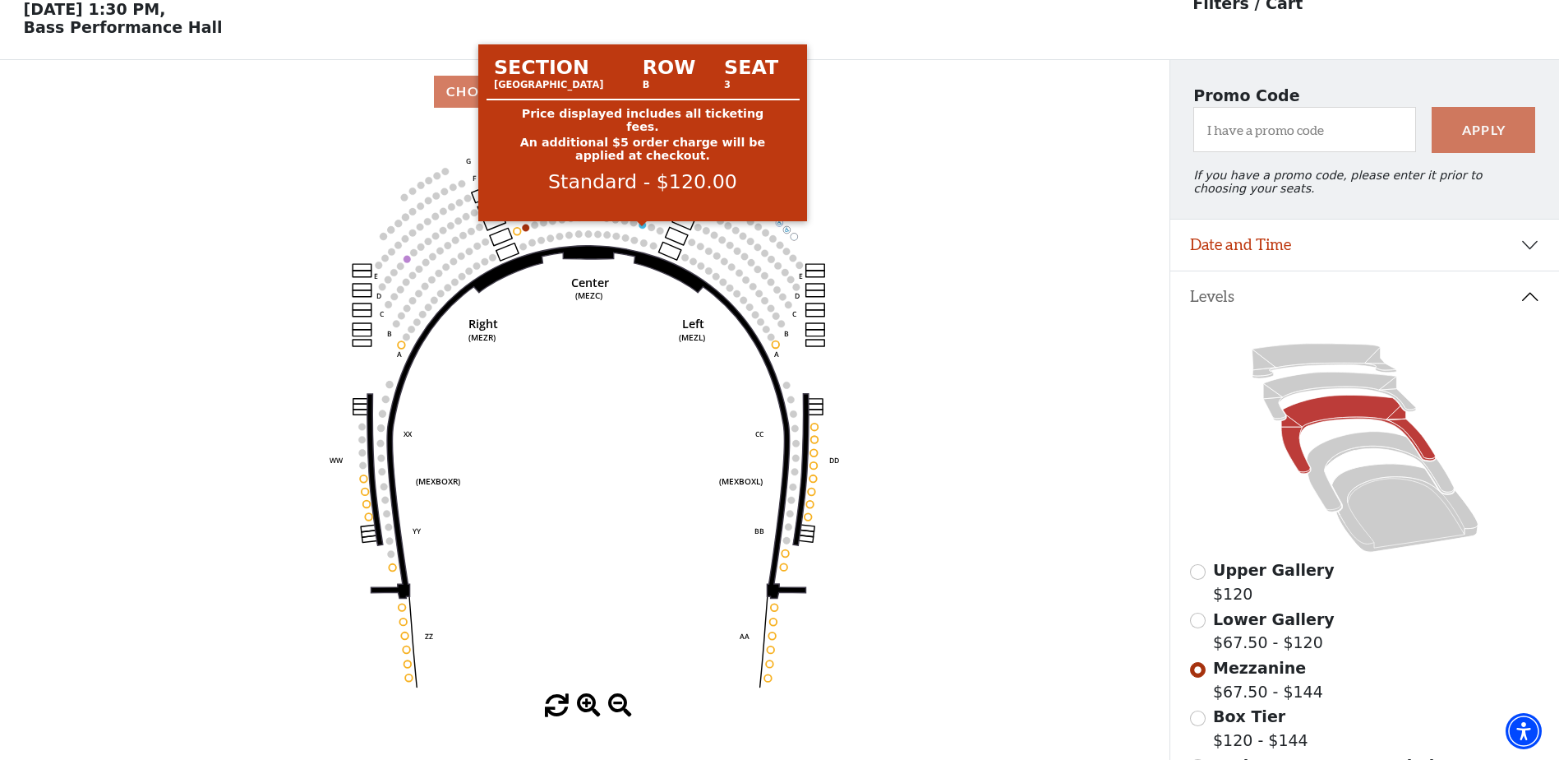
click at [642, 229] on circle at bounding box center [643, 224] width 7 height 7
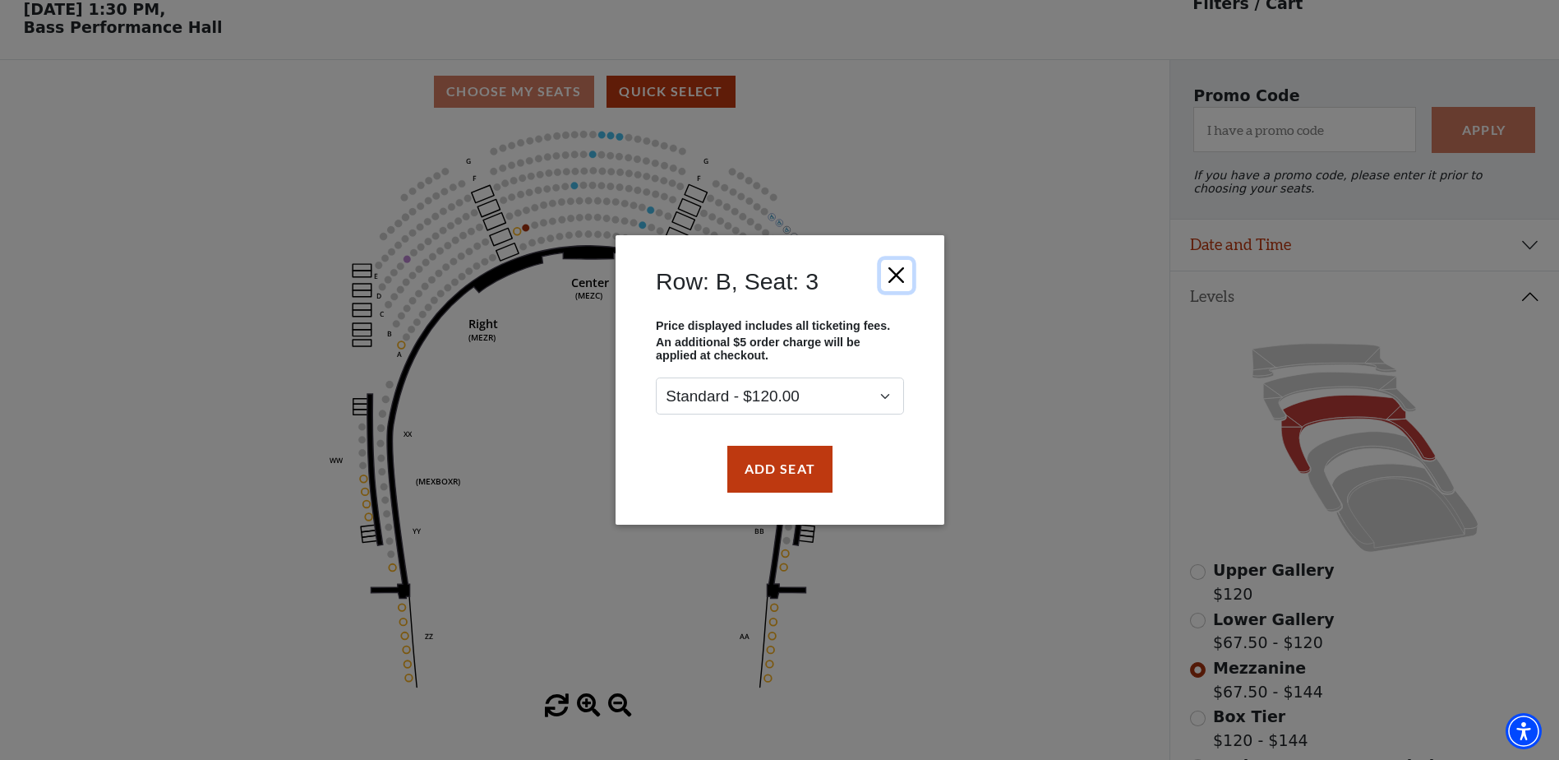
click at [898, 274] on button "Close" at bounding box center [895, 275] width 31 height 31
